Goal: Transaction & Acquisition: Purchase product/service

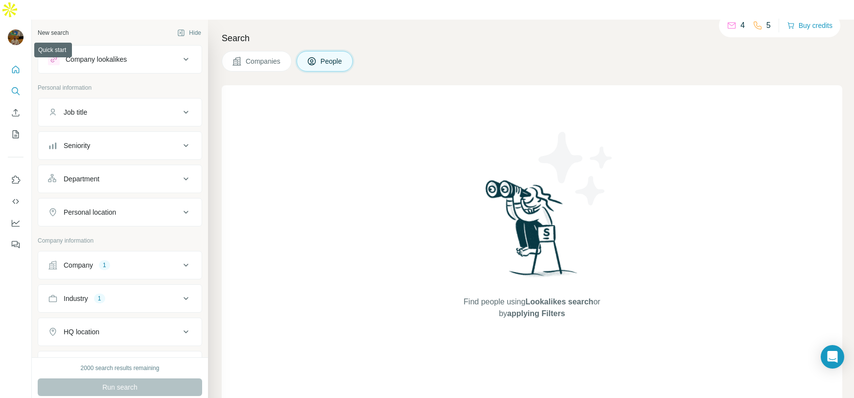
click at [10, 61] on button "Quick start" at bounding box center [16, 70] width 16 height 18
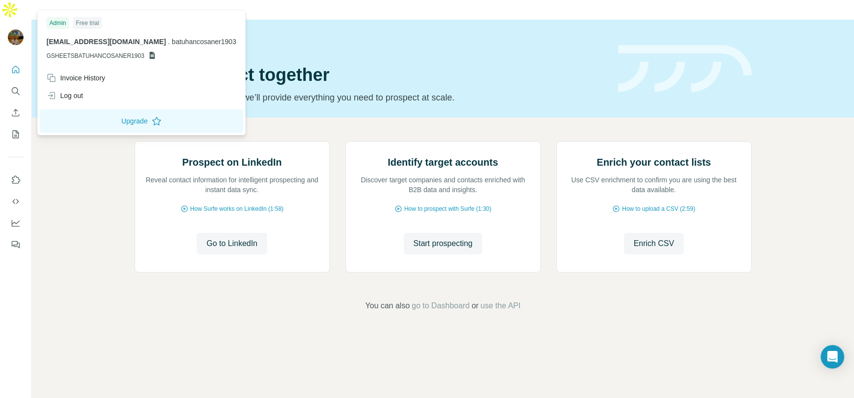
click at [13, 29] on img at bounding box center [16, 37] width 16 height 16
click at [72, 204] on div "Prospect on LinkedIn Reveal contact information for intelligent prospecting and…" at bounding box center [443, 226] width 823 height 217
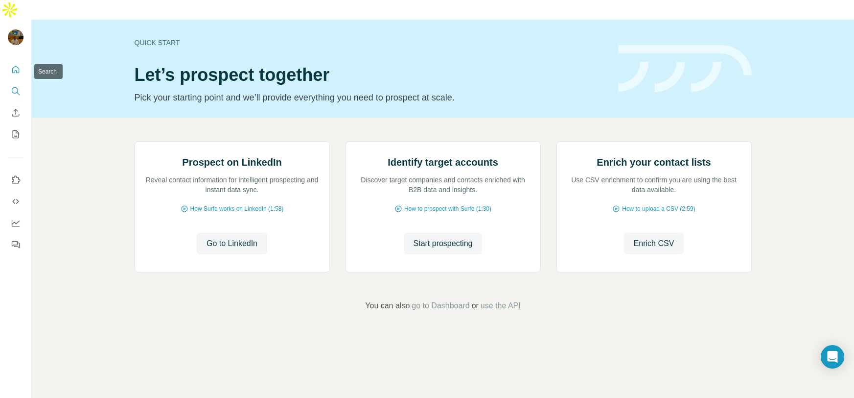
click at [12, 87] on icon "Search" at bounding box center [15, 90] width 6 height 6
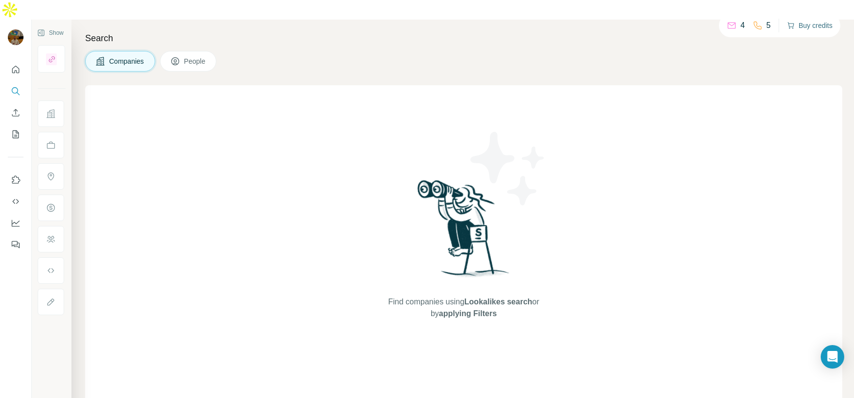
click at [809, 30] on button "Buy credits" at bounding box center [810, 26] width 46 height 14
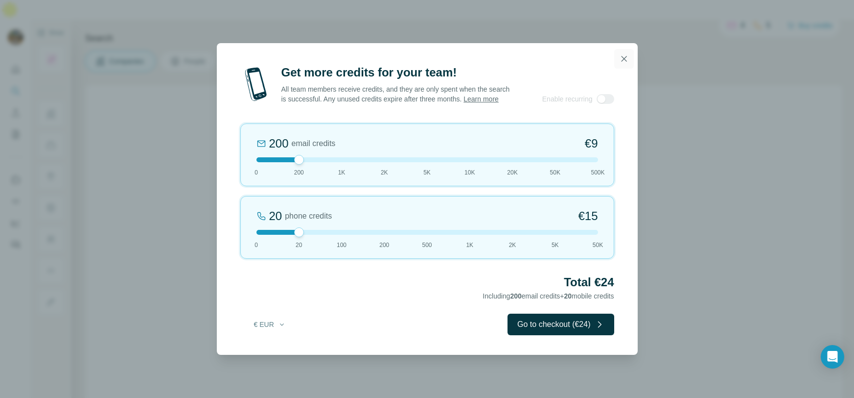
click at [626, 56] on icon "button" at bounding box center [623, 58] width 5 height 5
